Goal: Communication & Community: Connect with others

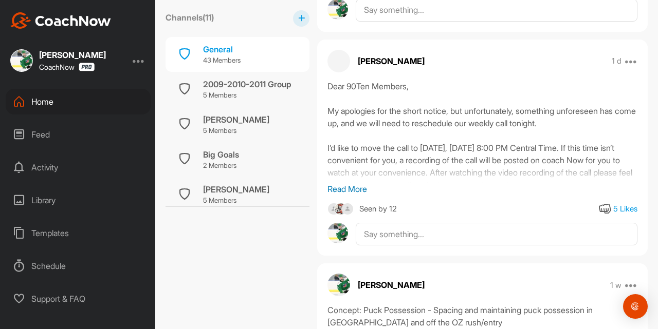
scroll to position [380, 0]
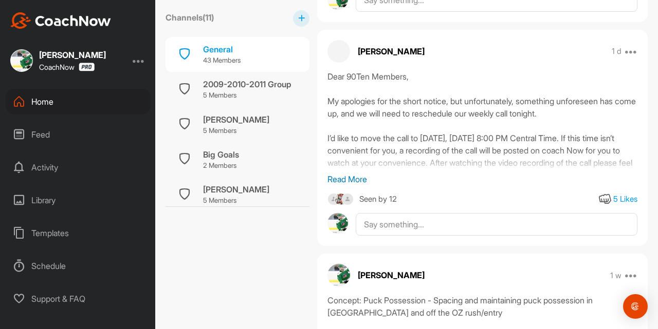
click at [358, 185] on p "Read More" at bounding box center [482, 179] width 310 height 12
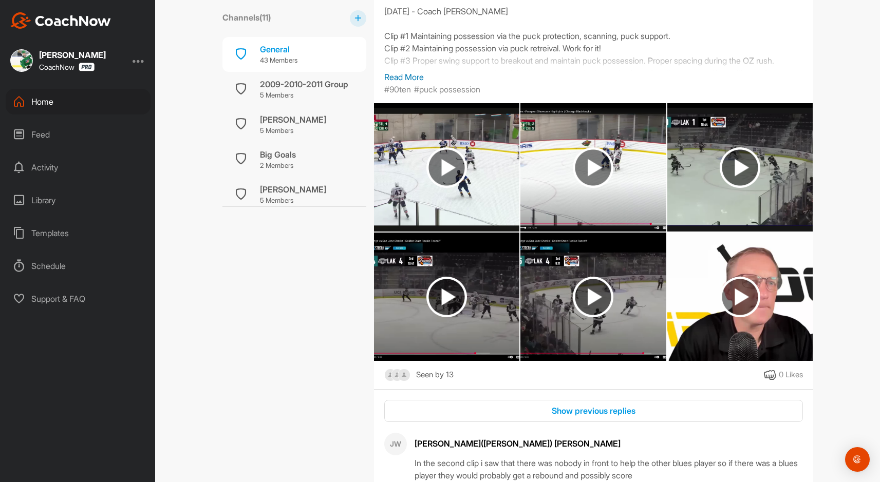
scroll to position [728, 0]
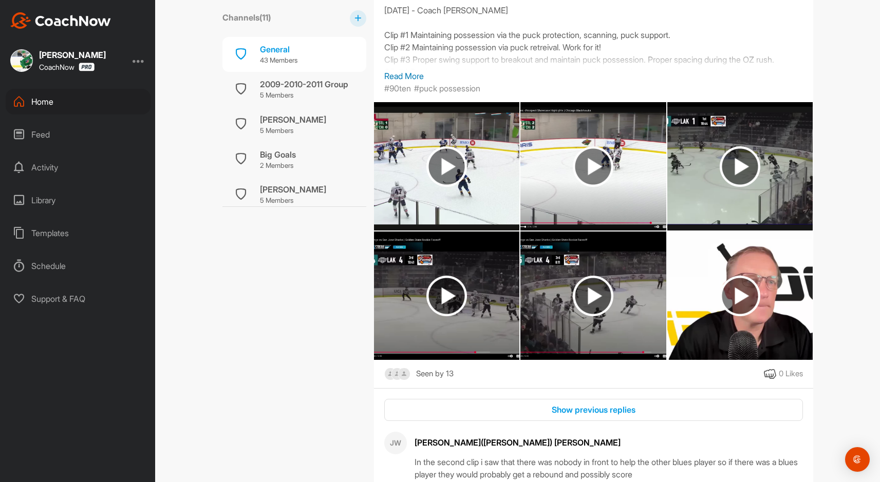
click at [411, 82] on p "Read More" at bounding box center [593, 76] width 419 height 12
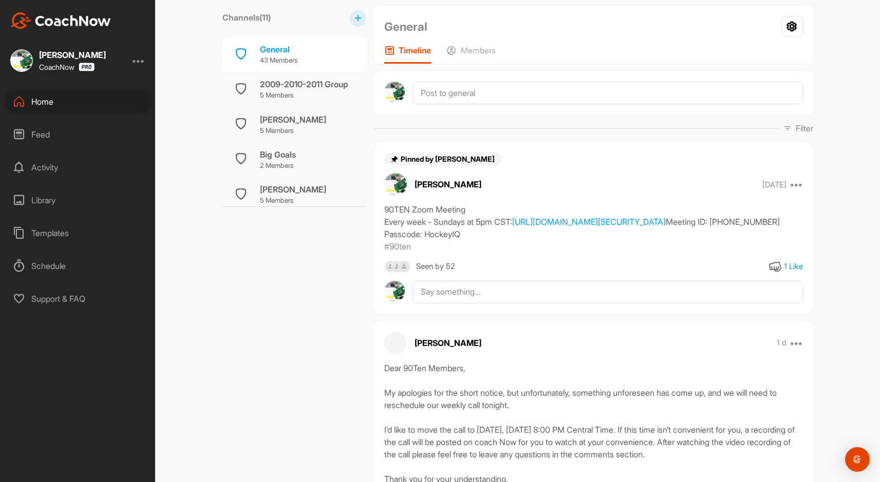
scroll to position [71, 0]
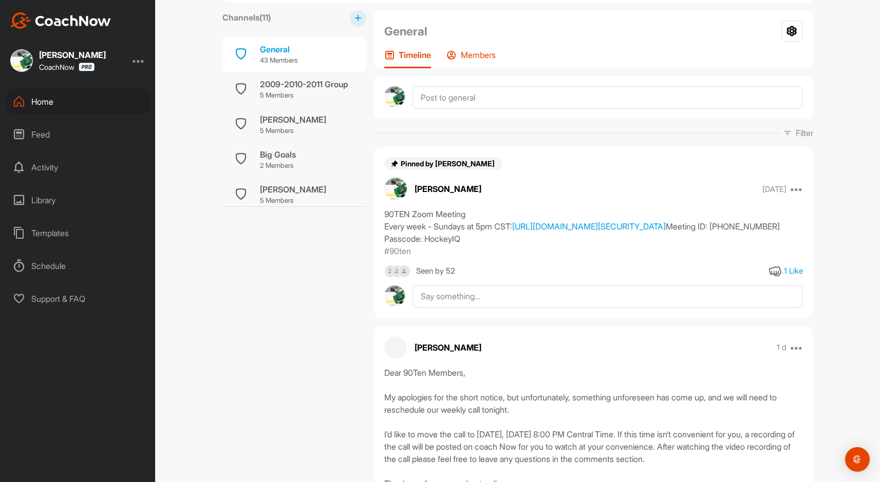
click at [476, 55] on p "Members" at bounding box center [478, 55] width 35 height 10
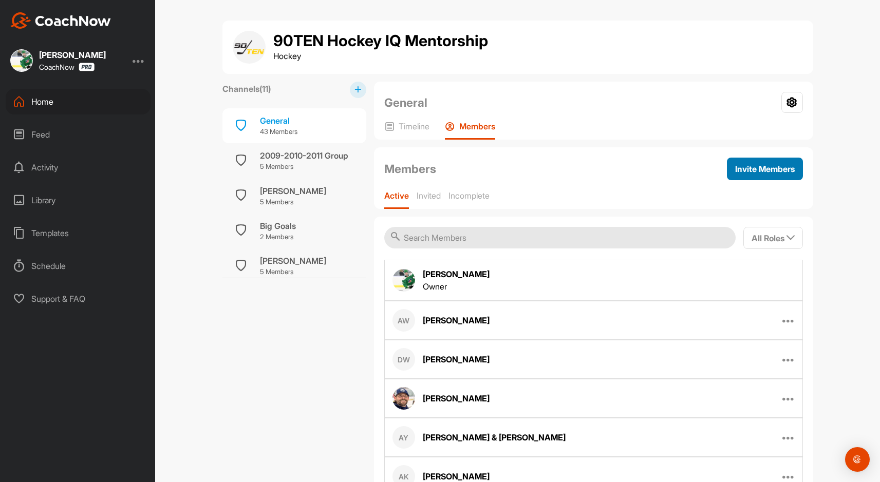
click at [657, 170] on span "Invite Members" at bounding box center [765, 169] width 60 height 10
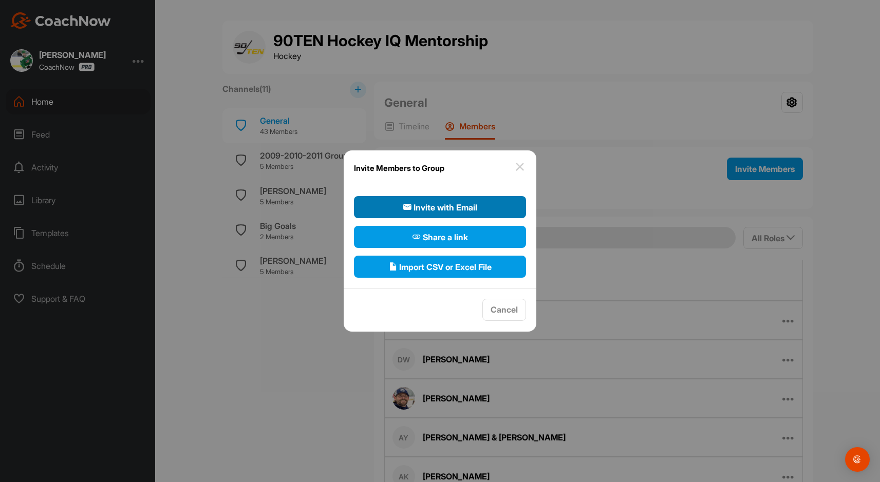
click at [453, 203] on span "Invite with Email" at bounding box center [440, 207] width 74 height 12
select select"] "player"
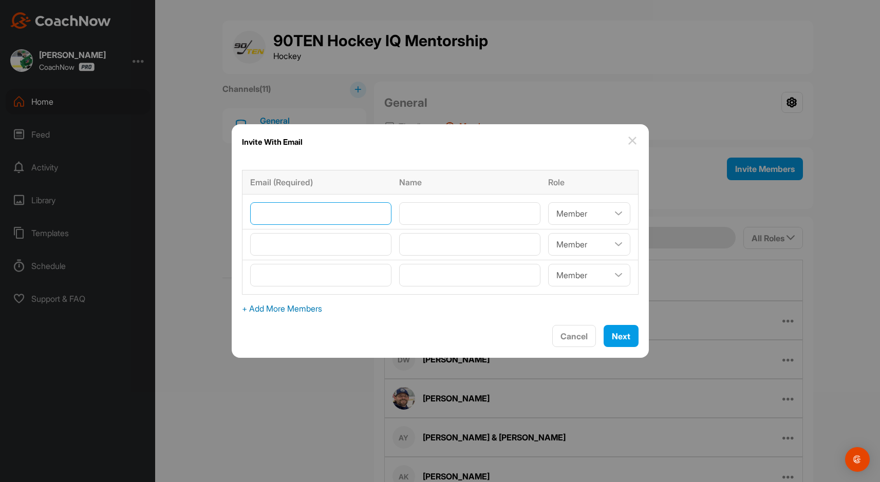
click at [339, 215] on input"] "email" at bounding box center [320, 213] width 141 height 23
paste input"] "[EMAIL_ADDRESS][DOMAIN_NAME]"
type input"] "[EMAIL_ADDRESS][DOMAIN_NAME]"
click at [415, 216] on input"] "text" at bounding box center [469, 213] width 141 height 23
type input"] "[PERSON_NAME]"
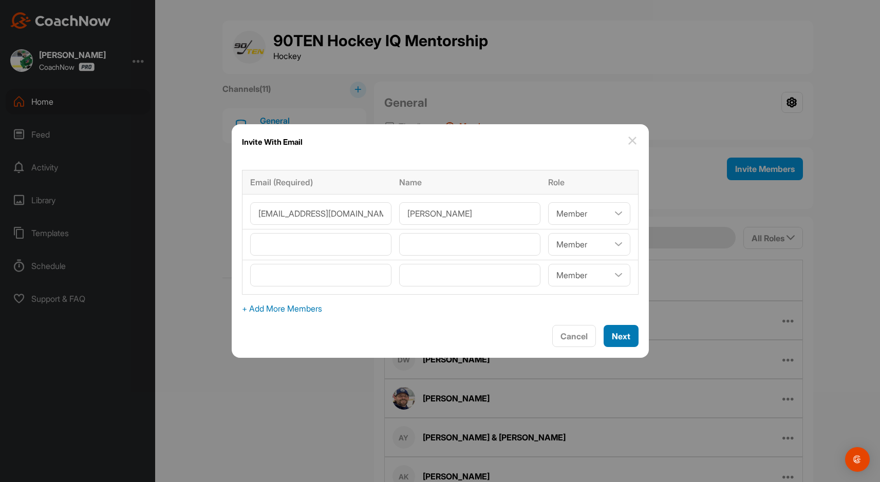
click at [623, 329] on span "Next" at bounding box center [621, 336] width 18 height 10
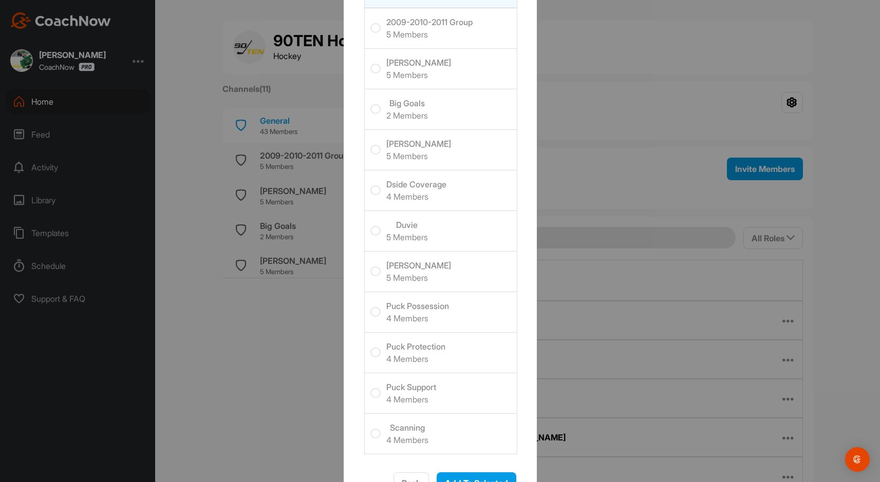
scroll to position [101, 0]
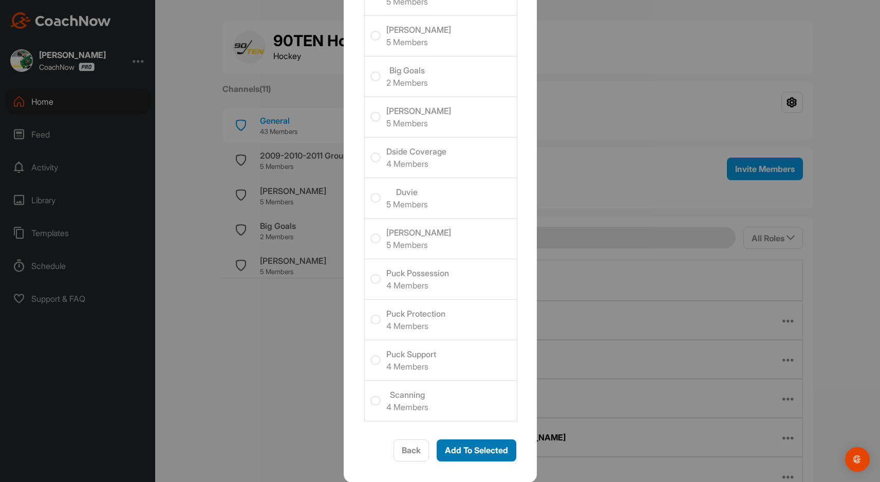
click at [481, 329] on button "Add To Selected" at bounding box center [477, 451] width 80 height 22
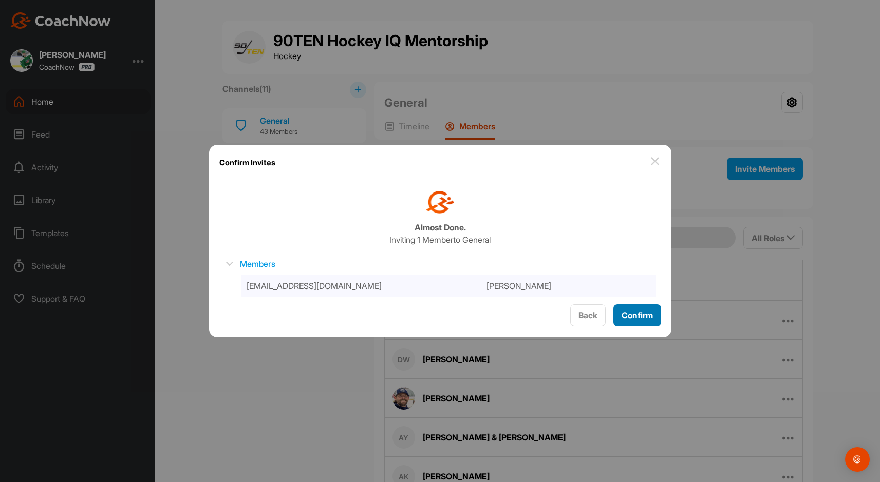
click at [647, 313] on span "Confirm" at bounding box center [637, 315] width 31 height 10
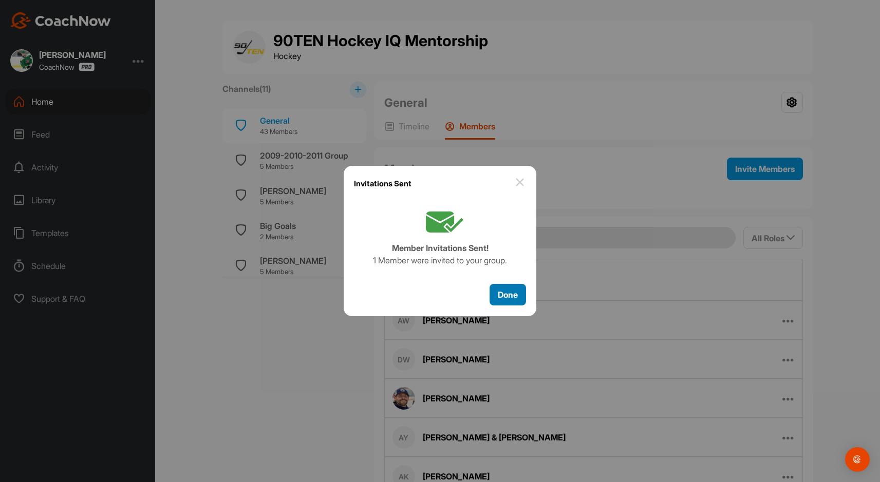
click at [501, 296] on span "Done" at bounding box center [508, 295] width 20 height 10
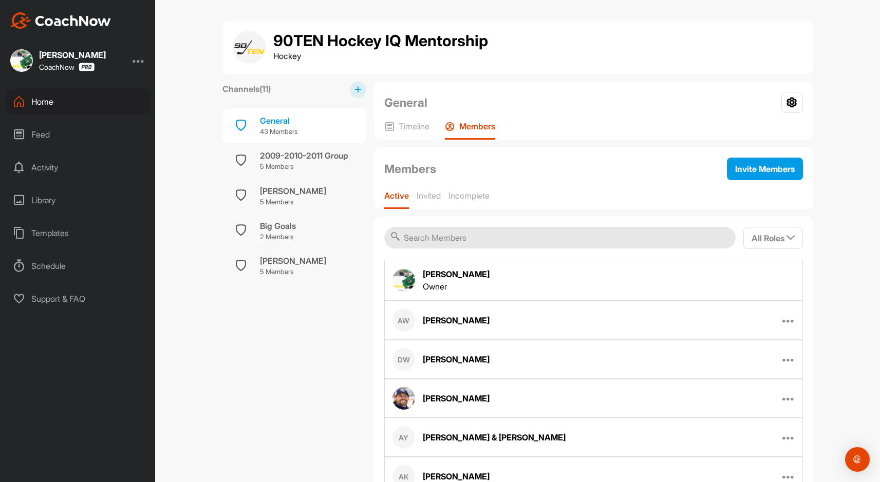
scroll to position [0, 0]
